Goal: Check status: Check status

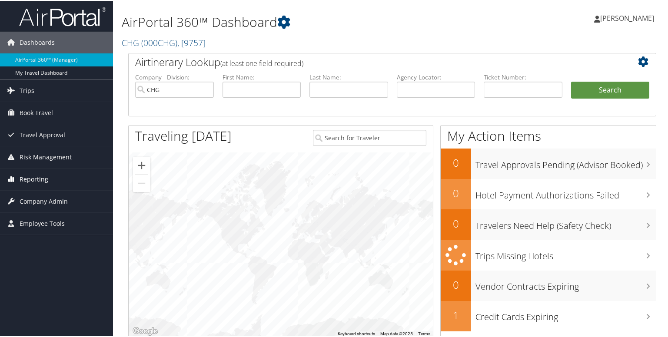
drag, startPoint x: 47, startPoint y: 176, endPoint x: 48, endPoint y: 183, distance: 6.2
click at [47, 176] on span "Reporting" at bounding box center [34, 179] width 29 height 22
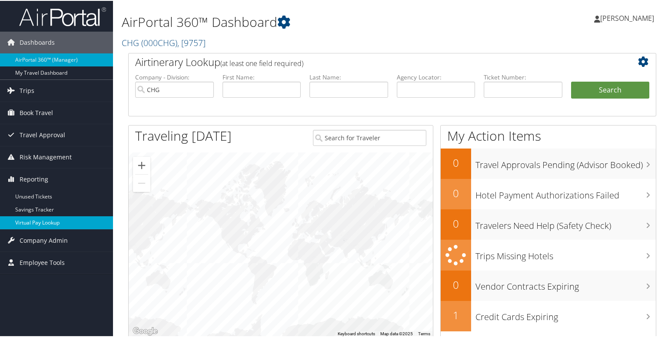
click at [52, 227] on link "Virtual Pay Lookup" at bounding box center [56, 222] width 113 height 13
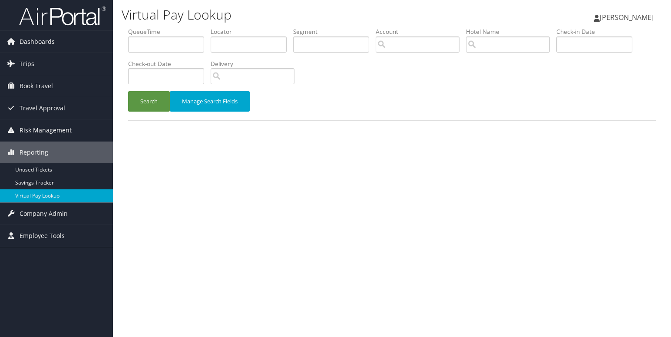
click at [227, 53] on li "Locator" at bounding box center [252, 43] width 83 height 32
click at [232, 45] on input "text" at bounding box center [249, 45] width 76 height 16
paste input "KRPAFU"
click at [128, 91] on button "Search" at bounding box center [149, 101] width 42 height 20
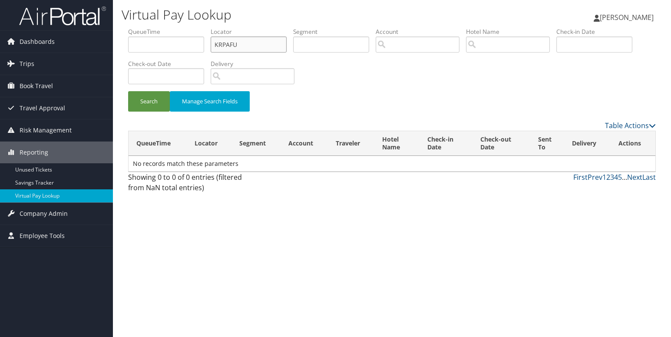
type input "KRPAFU"
click at [128, 91] on button "Search" at bounding box center [149, 101] width 42 height 20
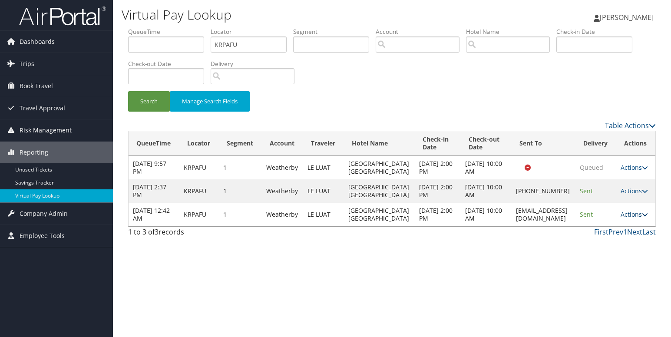
click at [636, 219] on link "Actions" at bounding box center [634, 214] width 27 height 8
click at [611, 258] on link "Logs" at bounding box center [618, 261] width 55 height 15
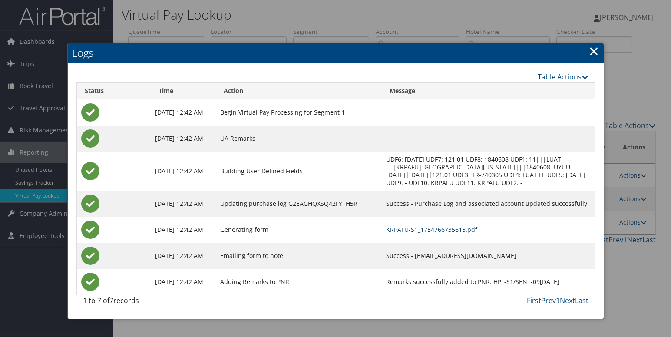
click at [415, 231] on link "KRPAFU-S1_1754766735615.pdf" at bounding box center [431, 230] width 91 height 8
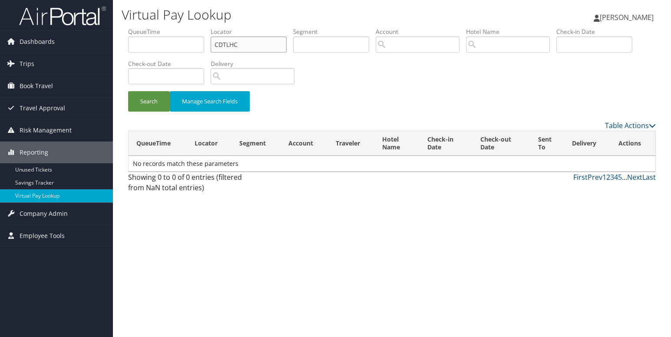
click at [234, 47] on input "CDTLHC" at bounding box center [249, 45] width 76 height 16
type input "CDTLHC"
click at [128, 91] on button "Search" at bounding box center [149, 101] width 42 height 20
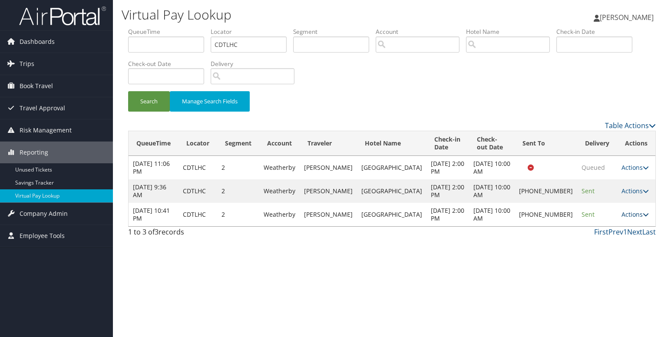
click at [622, 219] on link "Actions" at bounding box center [635, 214] width 27 height 8
click at [582, 261] on link "Delivery Information" at bounding box center [604, 268] width 74 height 15
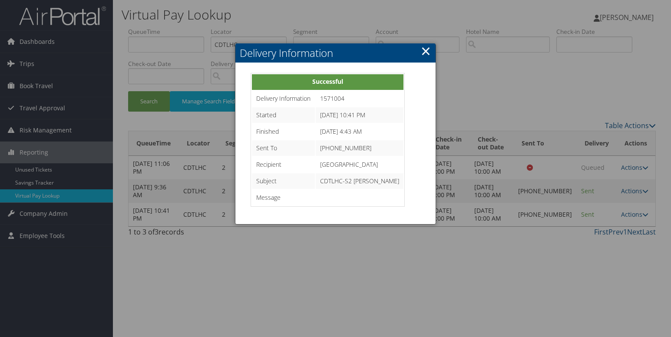
click at [426, 50] on link "×" at bounding box center [426, 50] width 10 height 17
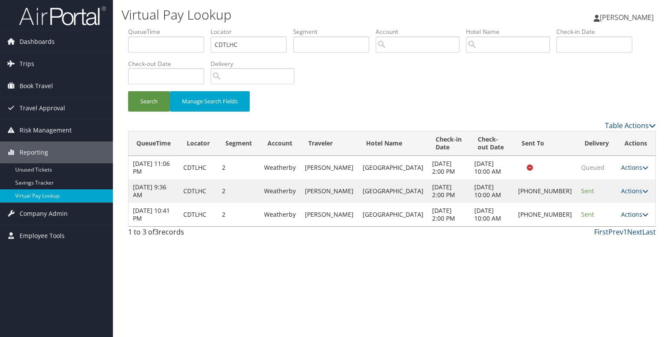
click at [629, 213] on link "Actions" at bounding box center [634, 214] width 27 height 8
click at [601, 236] on link "Logs" at bounding box center [604, 242] width 74 height 15
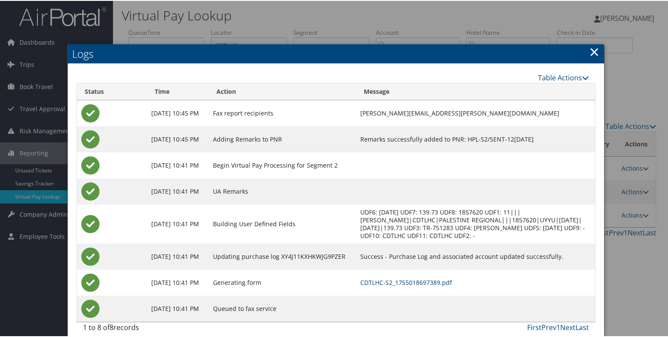
click at [399, 282] on link "CDTLHC-S2_1755018697389.pdf" at bounding box center [406, 282] width 92 height 8
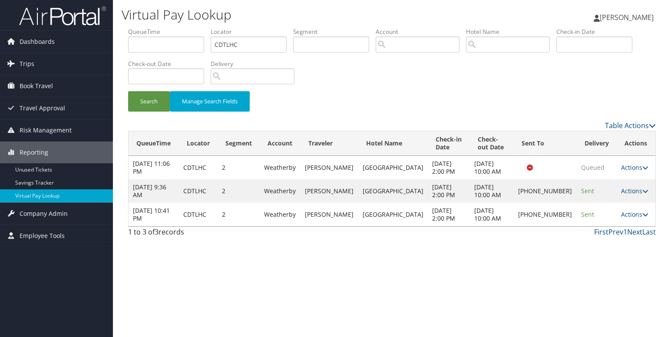
drag, startPoint x: 456, startPoint y: 285, endPoint x: 502, endPoint y: 271, distance: 48.1
click at [456, 285] on div "Virtual Pay Lookup Luke Perry Luke Perry My Settings Travel Agency Contacts Vie…" at bounding box center [392, 168] width 558 height 337
click at [646, 210] on td "Actions Resend Logs Delivery Information View Itinerary" at bounding box center [636, 214] width 39 height 23
click at [643, 214] on icon at bounding box center [646, 215] width 6 height 6
click at [607, 245] on link "Logs" at bounding box center [604, 242] width 74 height 15
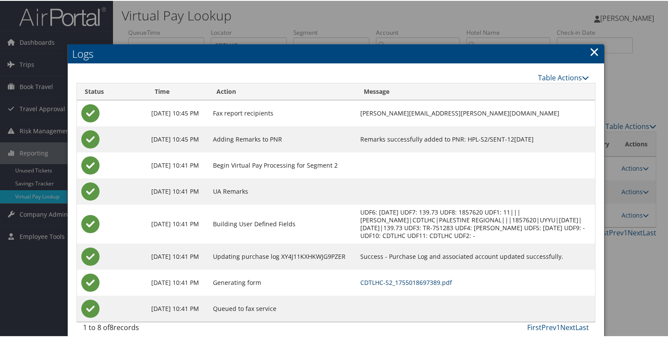
click at [397, 283] on link "CDTLHC-S2_1755018697389.pdf" at bounding box center [406, 282] width 92 height 8
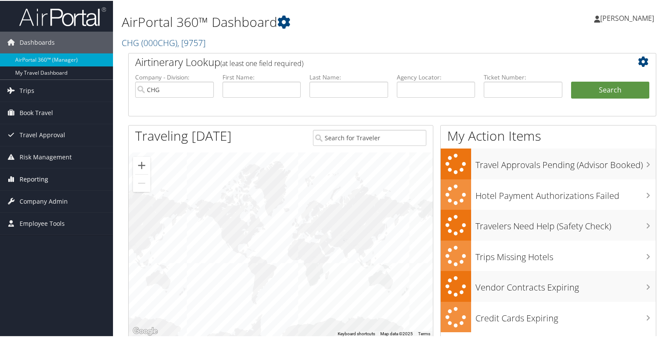
click at [35, 180] on span "Reporting" at bounding box center [34, 179] width 29 height 22
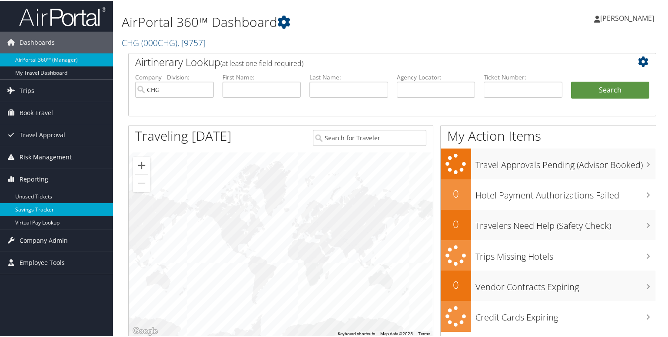
click at [39, 214] on link "Savings Tracker" at bounding box center [56, 209] width 113 height 13
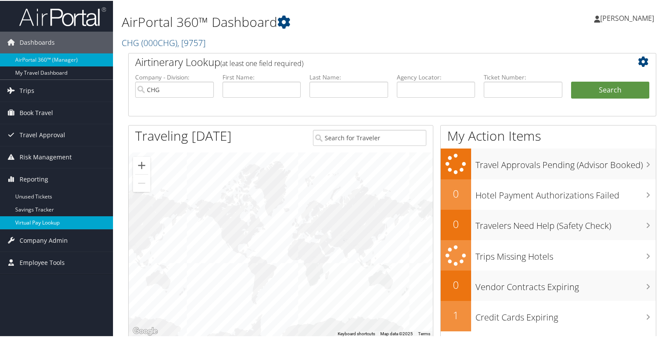
click at [39, 221] on link "Virtual Pay Lookup" at bounding box center [56, 222] width 113 height 13
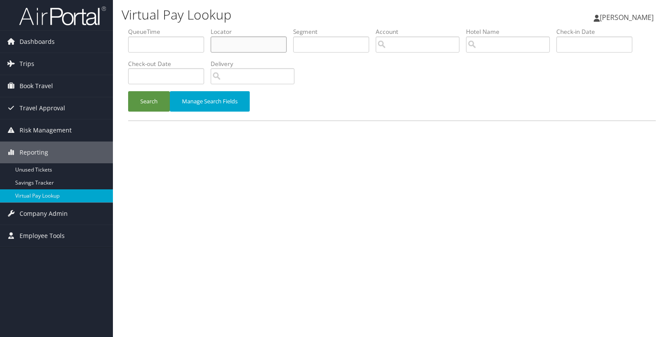
click at [221, 44] on input "text" at bounding box center [249, 45] width 76 height 16
paste input "SHDQGU"
type input "SHDQGU"
click at [128, 91] on button "Search" at bounding box center [149, 101] width 42 height 20
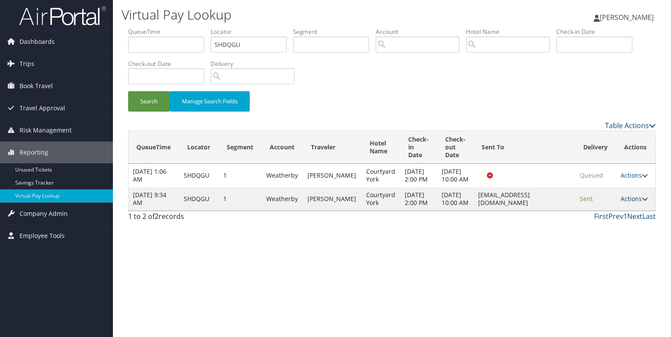
click at [628, 203] on link "Actions" at bounding box center [634, 199] width 27 height 8
click at [605, 237] on link "Logs" at bounding box center [619, 238] width 55 height 15
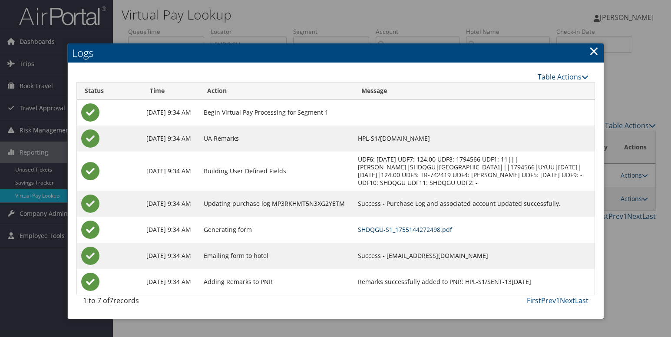
click at [435, 232] on link "SHDQGU-S1_1755144272498.pdf" at bounding box center [405, 230] width 94 height 8
